Goal: Task Accomplishment & Management: Complete application form

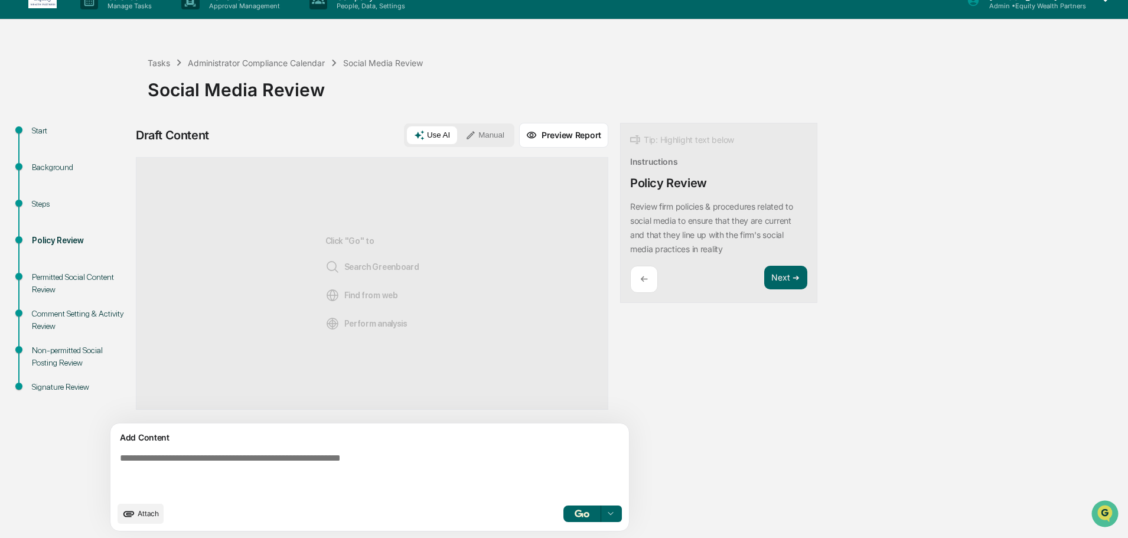
click at [57, 200] on div "Steps" at bounding box center [80, 204] width 97 height 12
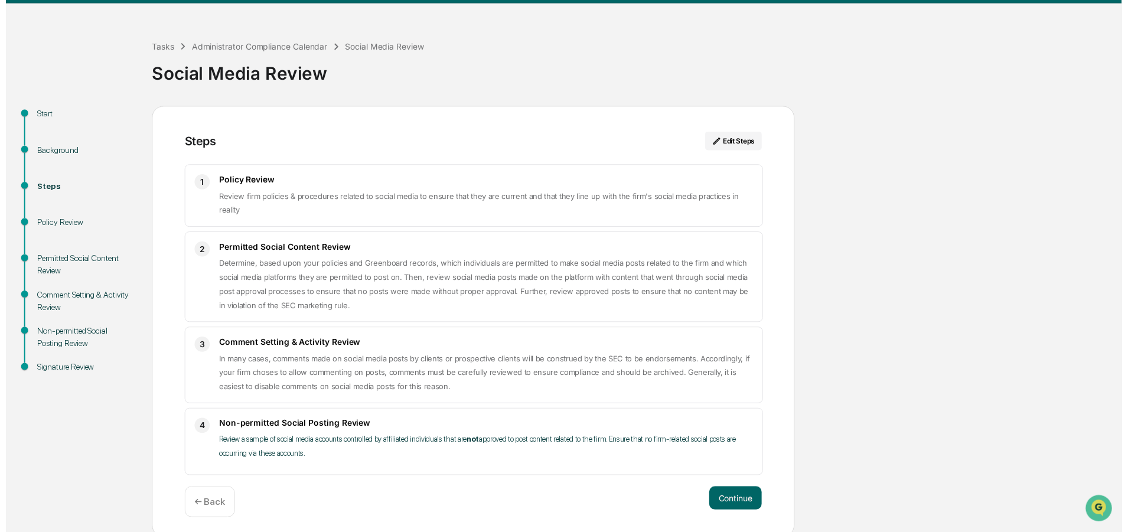
scroll to position [38, 0]
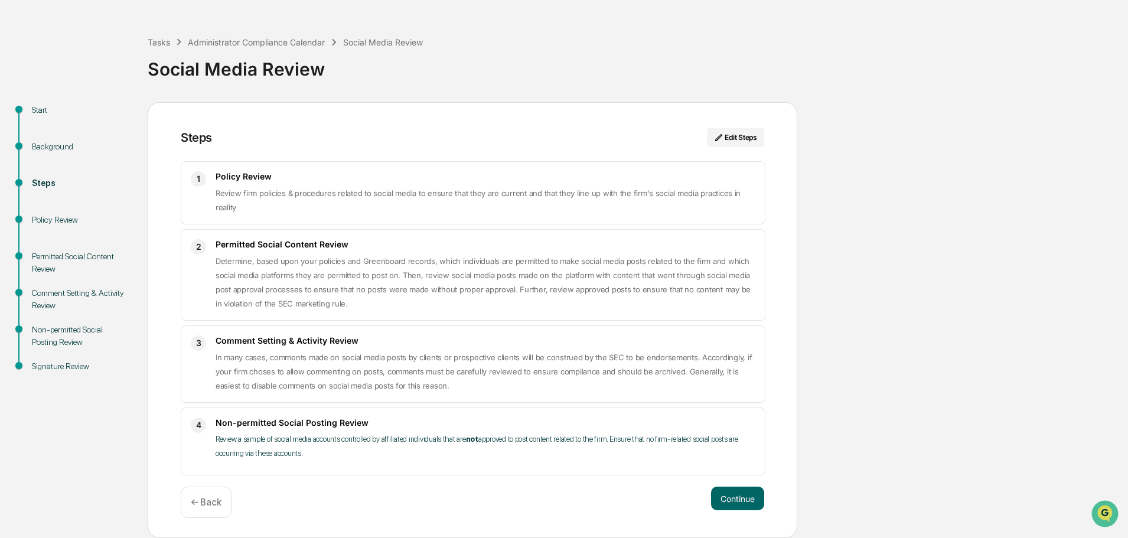
click at [51, 226] on div "Policy Review" at bounding box center [80, 234] width 116 height 37
click at [52, 220] on div "Policy Review" at bounding box center [80, 220] width 97 height 12
click at [54, 217] on div "Policy Review" at bounding box center [80, 220] width 97 height 12
click at [741, 487] on button "Continue" at bounding box center [737, 499] width 53 height 24
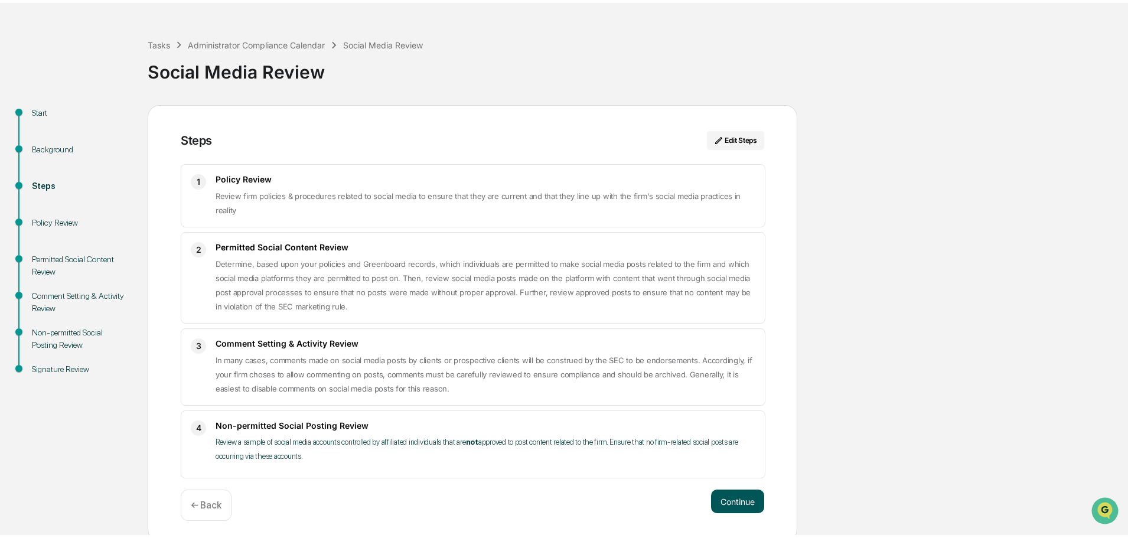
scroll to position [9, 0]
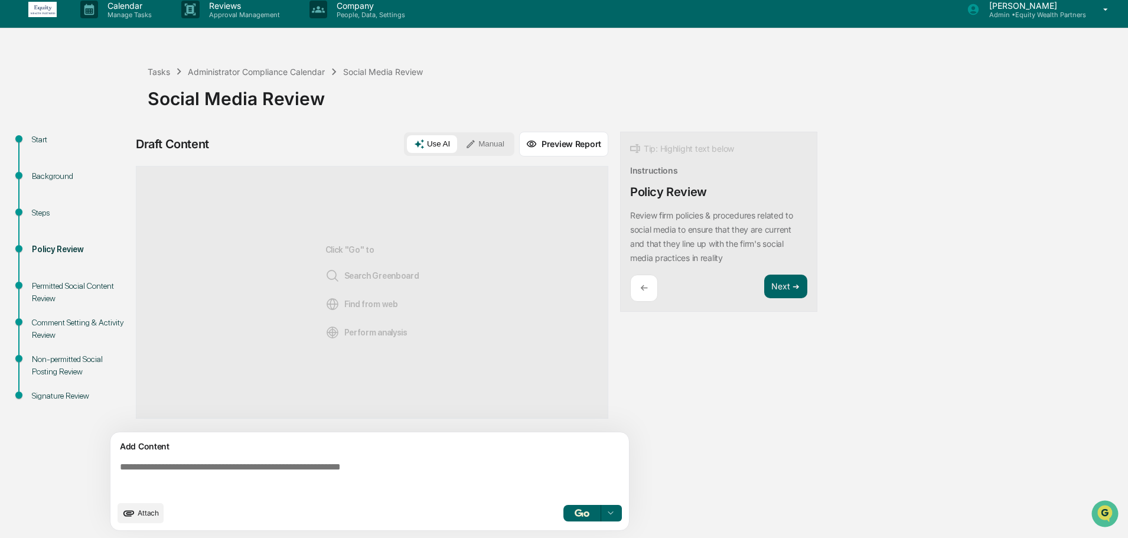
click at [362, 457] on textarea at bounding box center [372, 478] width 514 height 43
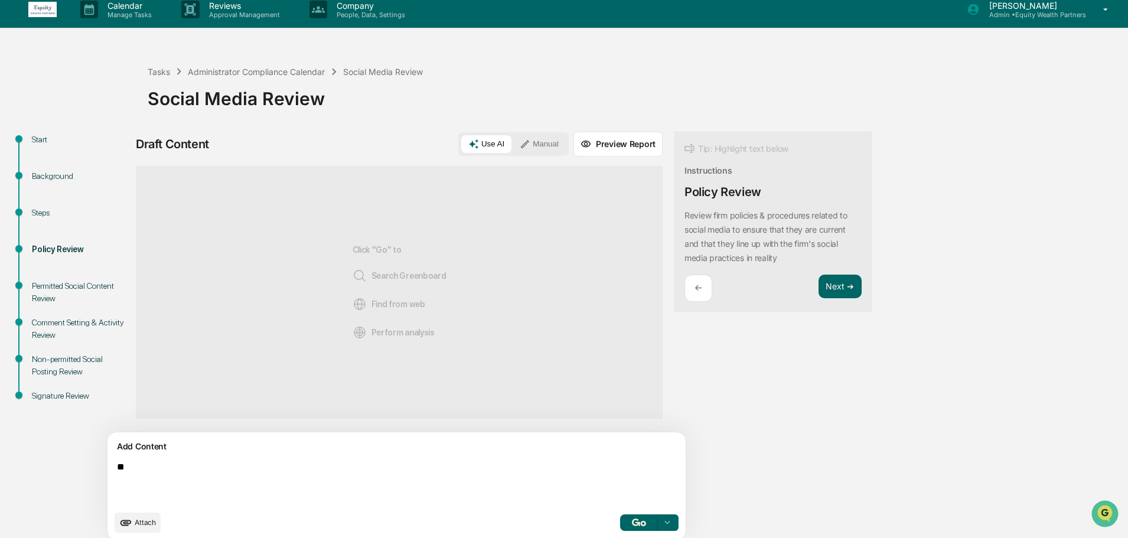
type textarea "*"
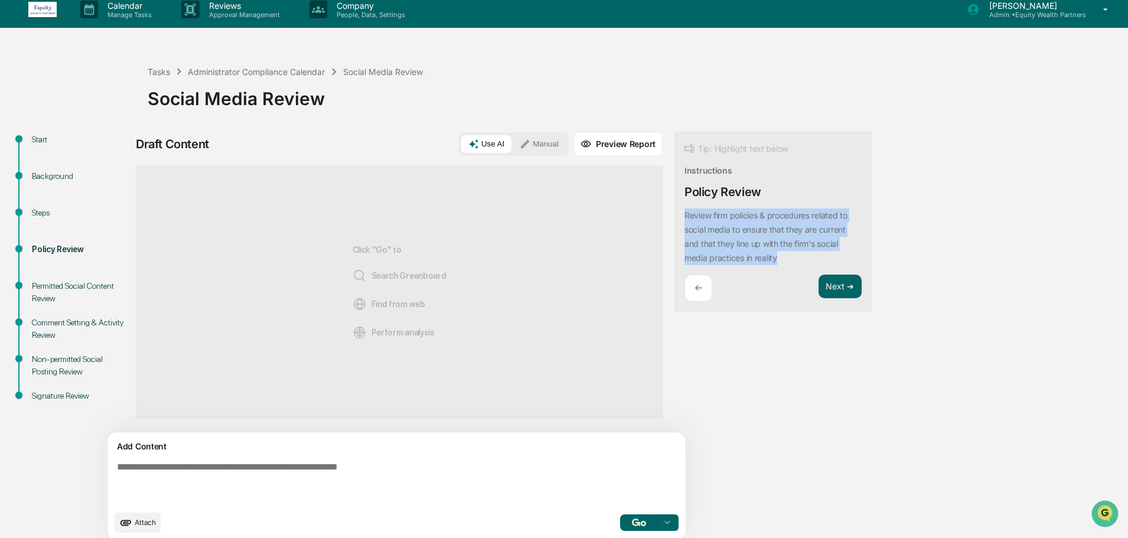
drag, startPoint x: 746, startPoint y: 266, endPoint x: 627, endPoint y: 211, distance: 131.0
click at [674, 211] on div "Tip: Highlight text below Instructions Policy Review Review firm policies & pro…" at bounding box center [772, 222] width 197 height 181
copy p "Review firm policies & procedures related to social media to ensure that they a…"
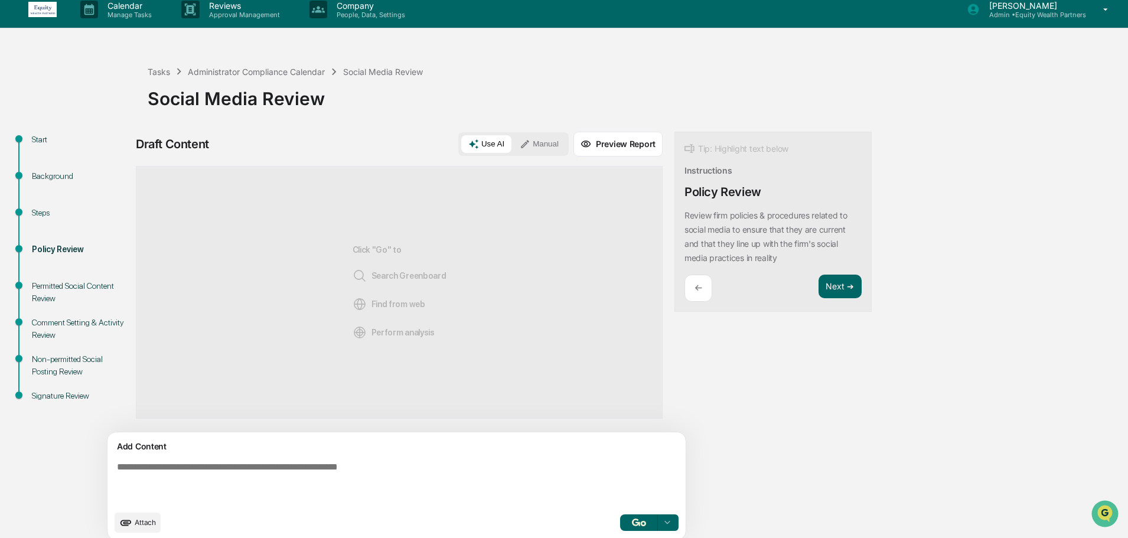
click at [235, 473] on textarea at bounding box center [369, 483] width 514 height 52
paste textarea "**********"
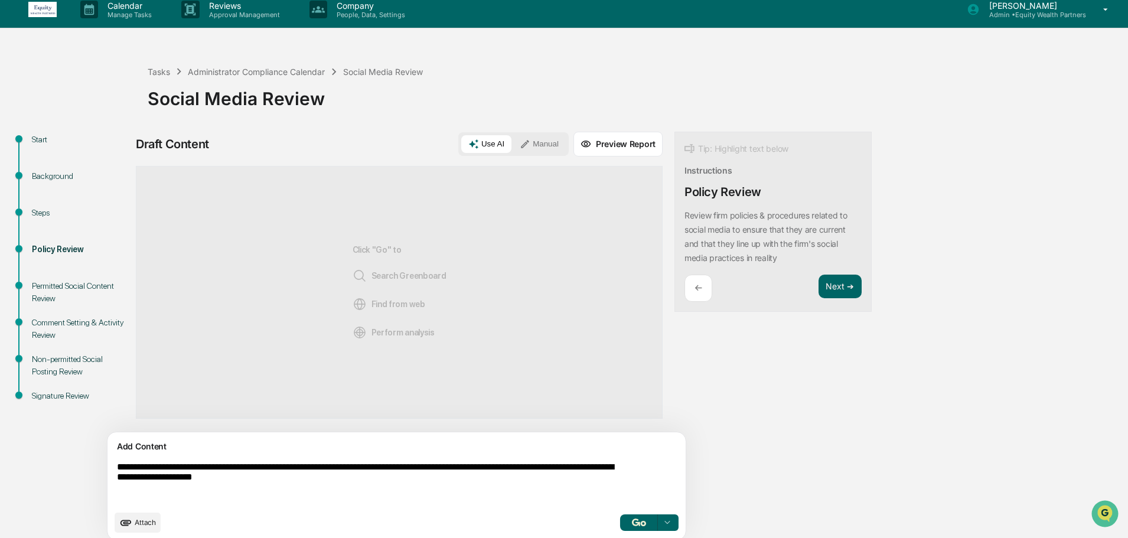
type textarea "**********"
click at [632, 521] on img "button" at bounding box center [639, 522] width 14 height 8
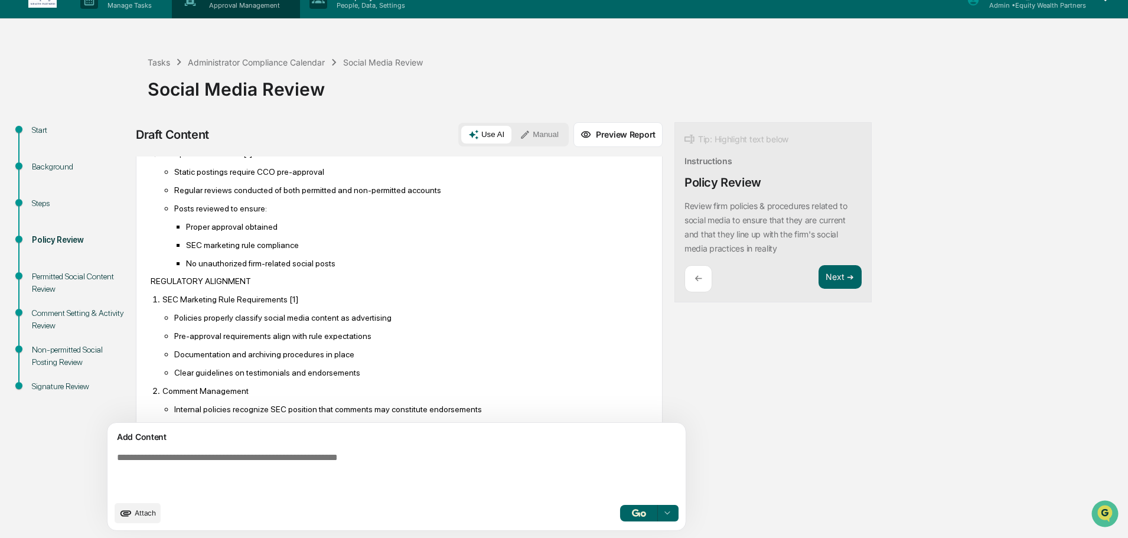
scroll to position [306, 0]
